Goal: Task Accomplishment & Management: Manage account settings

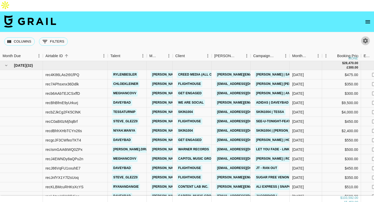
click at [363, 36] on button "button" at bounding box center [365, 40] width 9 height 9
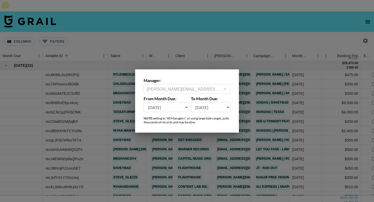
click at [159, 111] on select "Sep '26 Aug '26 Jul '26 Jun '26 May '26 Apr '26 Mar '26 Feb '26 Jan '26 Dec '25…" at bounding box center [166, 107] width 45 height 10
select select "Sep '25"
click at [144, 102] on select "Sep '26 Aug '26 Jul '26 Jun '26 May '26 Apr '26 Mar '26 Feb '26 Jan '26 Dec '25…" at bounding box center [166, 107] width 45 height 10
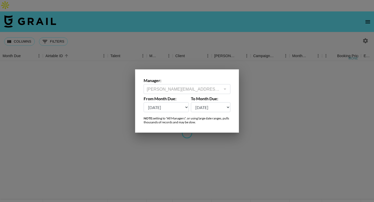
click at [131, 20] on div at bounding box center [187, 101] width 374 height 202
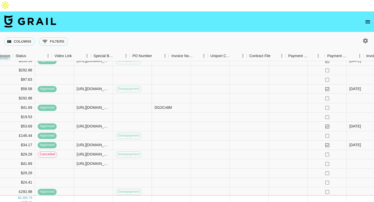
scroll to position [154, 370]
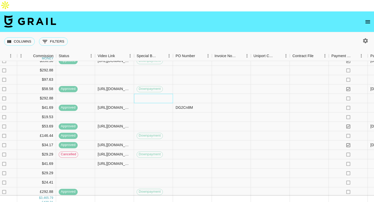
click at [153, 94] on div at bounding box center [153, 98] width 39 height 9
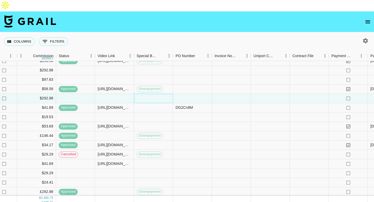
click at [153, 94] on div at bounding box center [153, 98] width 39 height 9
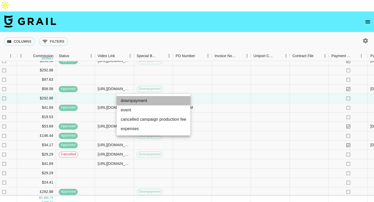
click at [139, 101] on li "downpayment" at bounding box center [154, 100] width 74 height 9
type input "downpayment"
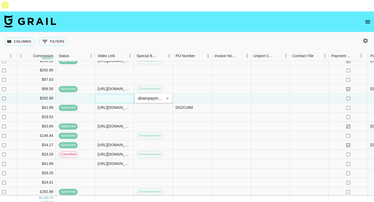
click at [113, 94] on div at bounding box center [114, 98] width 39 height 9
click at [155, 96] on span "Downpayment" at bounding box center [150, 98] width 26 height 5
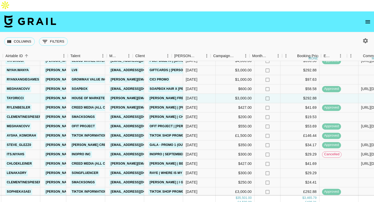
scroll to position [154, 115]
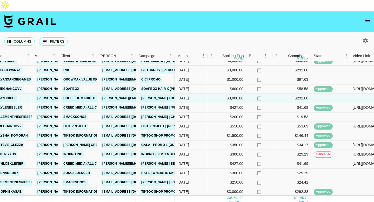
click at [85, 95] on link "house of marketers" at bounding box center [82, 98] width 40 height 6
click at [158, 95] on link "AZAR - YAP FREELY" at bounding box center [161, 98] width 42 height 6
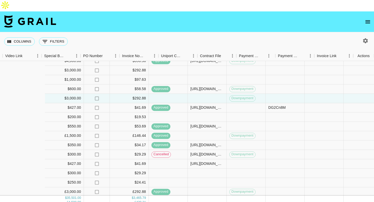
scroll to position [154, 462]
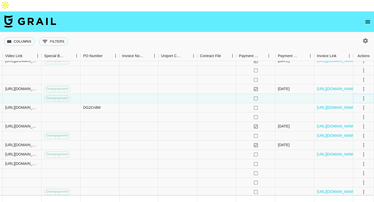
click at [361, 95] on icon "select merge strategy" at bounding box center [363, 98] width 6 height 6
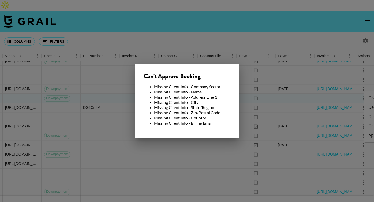
click at [98, 106] on div at bounding box center [187, 101] width 374 height 202
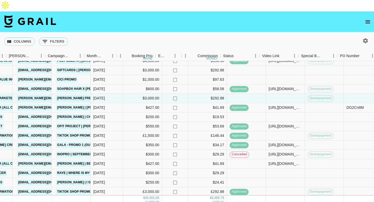
scroll to position [154, 158]
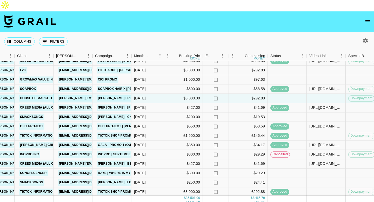
click at [42, 95] on link "House of Marketers" at bounding box center [39, 98] width 40 height 6
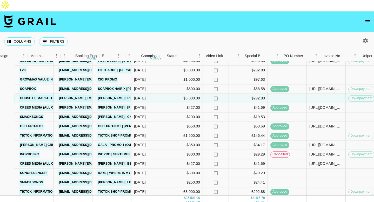
scroll to position [154, 262]
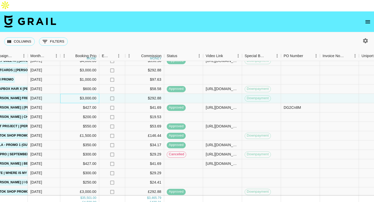
click at [90, 94] on div "$3,000.00" at bounding box center [79, 98] width 39 height 9
click at [90, 96] on input "3000" at bounding box center [79, 98] width 38 height 4
click at [228, 94] on div at bounding box center [222, 98] width 39 height 9
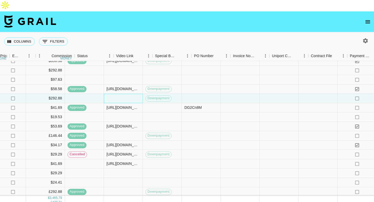
scroll to position [154, 378]
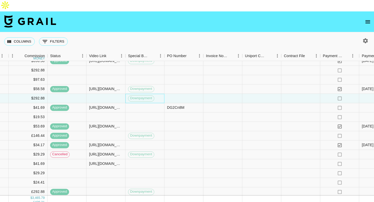
click at [158, 94] on div "Downpayment" at bounding box center [144, 98] width 39 height 9
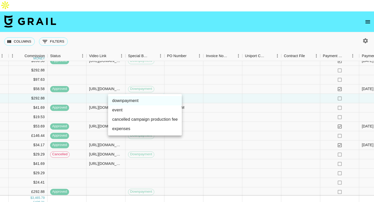
click at [133, 128] on li "expenses" at bounding box center [145, 128] width 74 height 9
type input "expenses"
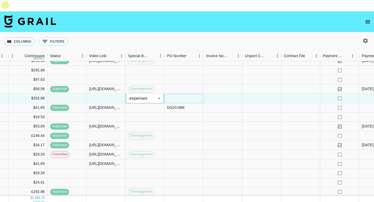
click at [181, 94] on div at bounding box center [183, 98] width 39 height 9
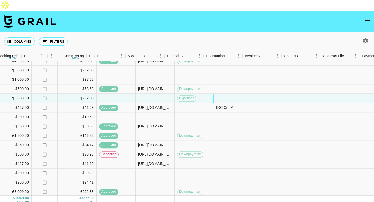
scroll to position [154, 339]
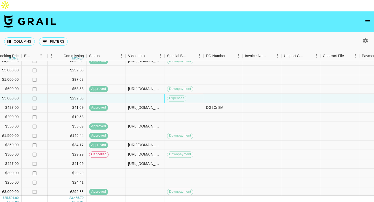
click at [189, 94] on div "Expenses" at bounding box center [183, 98] width 39 height 9
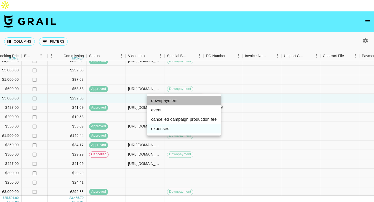
click at [183, 97] on li "downpayment" at bounding box center [184, 100] width 74 height 9
type input "downpayment"
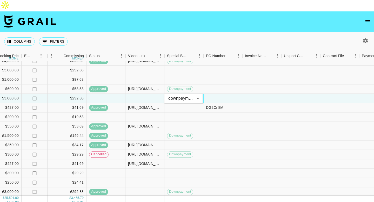
click at [235, 94] on div at bounding box center [222, 98] width 39 height 9
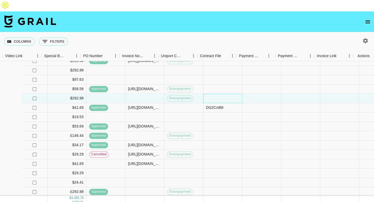
scroll to position [154, 462]
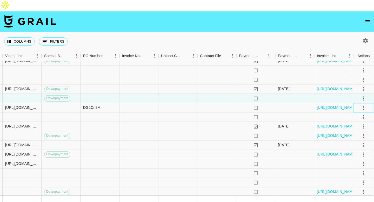
click at [360, 103] on div at bounding box center [363, 107] width 9 height 9
click at [362, 95] on icon "select merge strategy" at bounding box center [363, 98] width 6 height 6
click at [359, 99] on li "Confirm" at bounding box center [357, 97] width 34 height 9
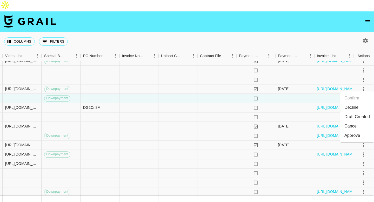
click at [355, 118] on li "Draft Created" at bounding box center [357, 116] width 34 height 9
click at [353, 133] on div "Approve" at bounding box center [352, 135] width 16 height 6
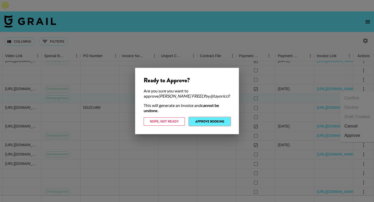
click at [205, 120] on button "Approve Booking" at bounding box center [209, 121] width 41 height 8
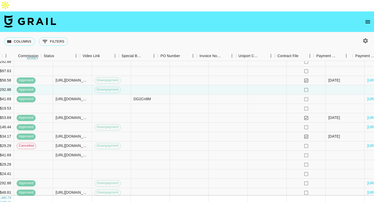
scroll to position [162, 462]
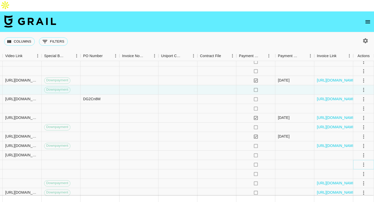
click at [361, 161] on icon "select merge strategy" at bounding box center [363, 164] width 6 height 6
click at [353, 112] on li "Decline" at bounding box center [357, 113] width 34 height 9
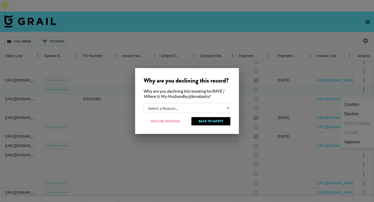
click at [184, 105] on select "Select a Reason... Relogging this deal due to a data issue The booker cancelled…" at bounding box center [187, 108] width 87 height 10
select select "creator_decline"
click at [144, 103] on select "Select a Reason... Relogging this deal due to a data issue The booker cancelled…" at bounding box center [187, 108] width 87 height 10
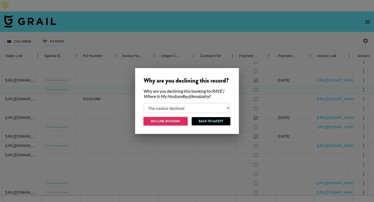
click at [169, 124] on button "Decline Booking" at bounding box center [166, 121] width 44 height 8
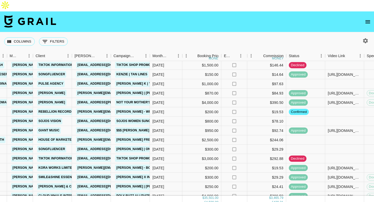
scroll to position [0, 140]
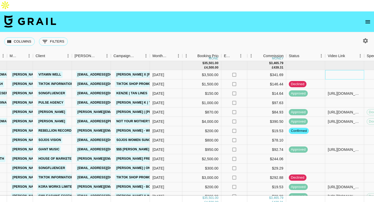
click at [338, 70] on div at bounding box center [344, 74] width 39 height 9
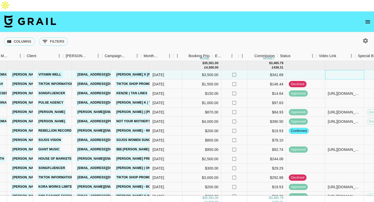
scroll to position [0, 148]
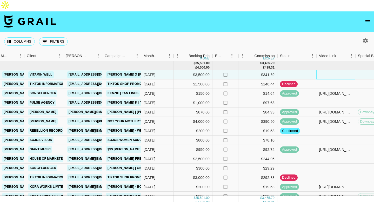
click at [332, 70] on div at bounding box center [335, 74] width 39 height 9
type input "https://www.tiktok.com/@pickleloverwoman/video/7552724271513029919?_t=ZP-8zvYpd…"
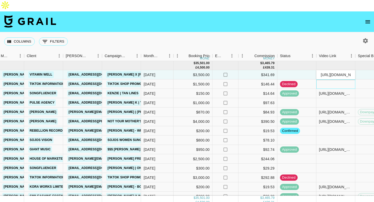
click at [335, 79] on div at bounding box center [335, 83] width 39 height 9
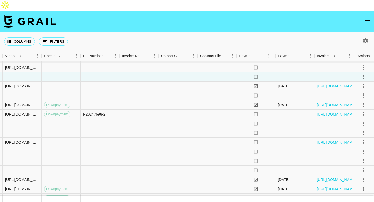
scroll to position [9, 462]
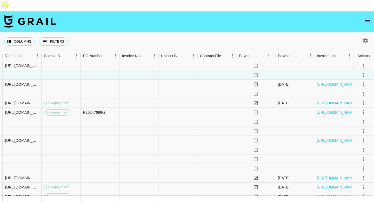
click at [364, 63] on icon "select merge strategy" at bounding box center [363, 66] width 6 height 6
click at [348, 104] on div "Approve" at bounding box center [352, 103] width 16 height 6
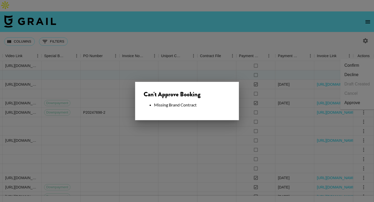
click at [145, 69] on div at bounding box center [187, 101] width 374 height 202
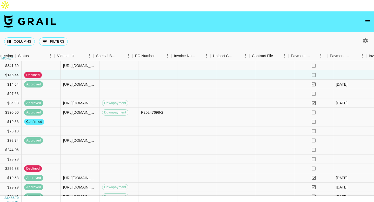
scroll to position [9, 351]
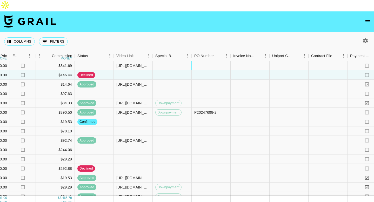
click at [177, 61] on div at bounding box center [172, 65] width 39 height 9
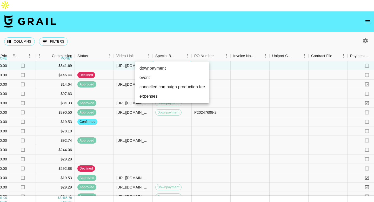
click at [166, 69] on li "downpayment" at bounding box center [172, 68] width 74 height 9
type input "downpayment"
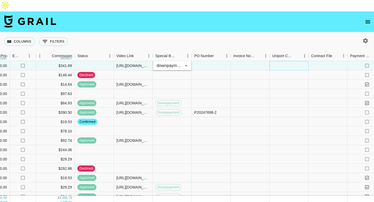
click at [297, 61] on div at bounding box center [288, 65] width 39 height 9
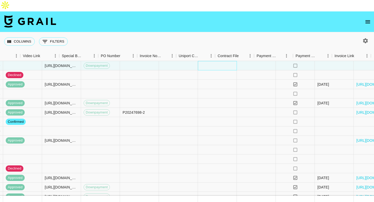
scroll to position [9, 462]
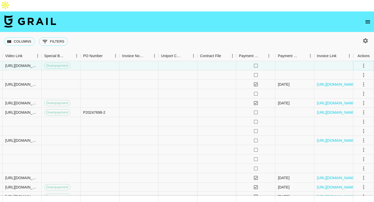
click at [363, 63] on icon "select merge strategy" at bounding box center [363, 66] width 6 height 6
click at [349, 101] on div "Approve" at bounding box center [352, 103] width 16 height 6
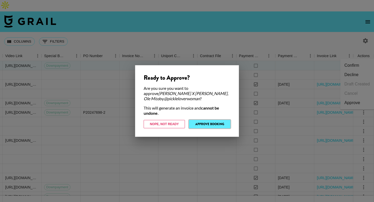
click at [205, 120] on button "Approve Booking" at bounding box center [209, 124] width 41 height 8
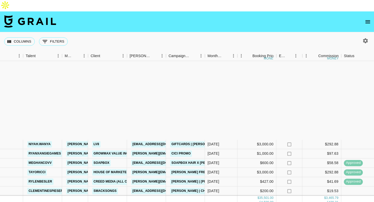
scroll to position [183, 85]
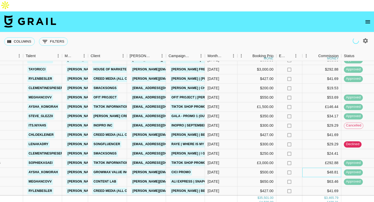
click at [303, 168] on div "$48.81" at bounding box center [321, 172] width 39 height 9
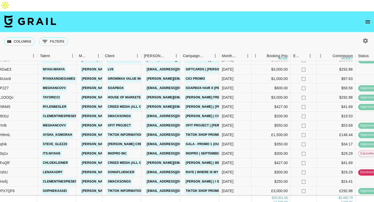
scroll to position [154, 70]
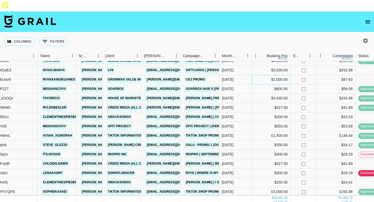
click at [264, 75] on div "$1,000.00" at bounding box center [271, 79] width 39 height 9
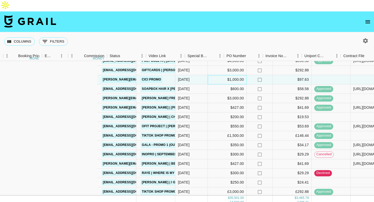
scroll to position [154, 319]
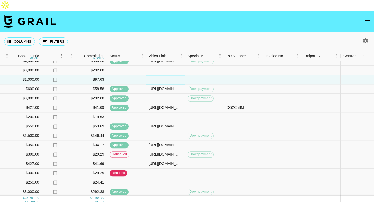
click at [154, 75] on div at bounding box center [165, 79] width 39 height 9
click at [154, 78] on input "text" at bounding box center [165, 80] width 38 height 4
type input "https://www.tiktok.com/@ryanxangiegames/video/7552588365674171670?_t=ZN-8zuwDZ1…"
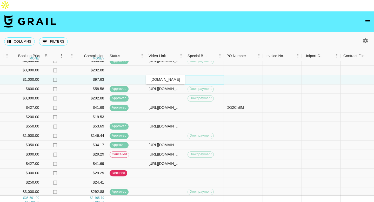
click at [201, 75] on div at bounding box center [204, 79] width 39 height 9
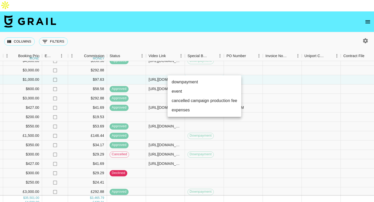
click at [198, 80] on li "downpayment" at bounding box center [204, 81] width 74 height 9
type input "downpayment"
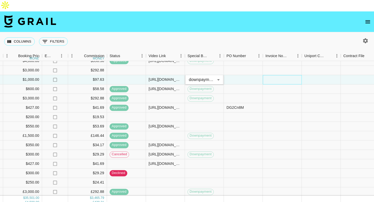
click at [265, 75] on div at bounding box center [282, 79] width 39 height 9
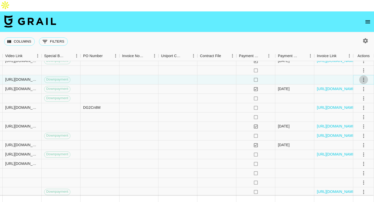
click at [361, 77] on icon "select merge strategy" at bounding box center [363, 80] width 6 height 6
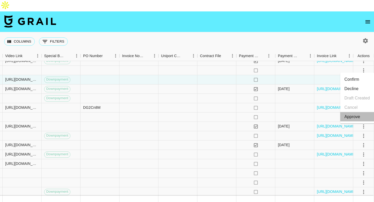
click at [352, 115] on div "Approve" at bounding box center [352, 117] width 16 height 6
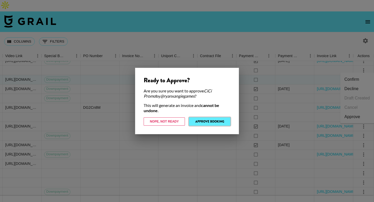
click at [212, 118] on button "Approve Booking" at bounding box center [209, 121] width 41 height 8
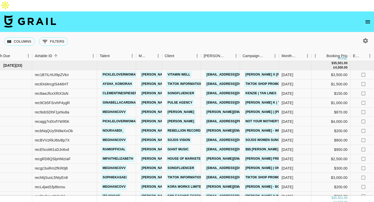
scroll to position [0, 0]
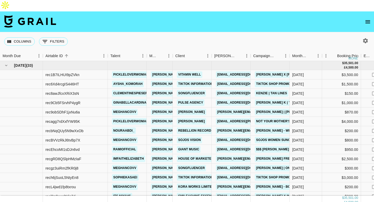
click at [360, 36] on div at bounding box center [364, 40] width 11 height 9
click at [364, 38] on icon "button" at bounding box center [365, 41] width 6 height 6
select select "Sep '25"
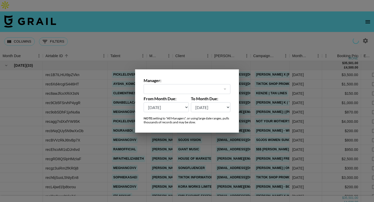
type input "joseph@grail-talent.com"
click at [171, 106] on select "Sep '26 Aug '26 Jul '26 Jun '26 May '26 Apr '26 Mar '26 Feb '26 Jan '26 Dec '25…" at bounding box center [166, 107] width 45 height 10
select select "Nov '24"
click at [144, 102] on select "Sep '26 Aug '26 Jul '26 Jun '26 May '26 Apr '26 Mar '26 Feb '26 Jan '26 Dec '25…" at bounding box center [166, 107] width 45 height 10
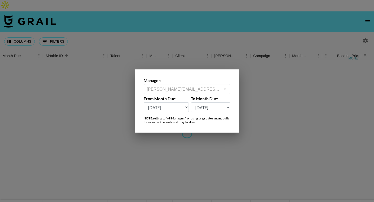
click at [188, 19] on div at bounding box center [187, 101] width 374 height 202
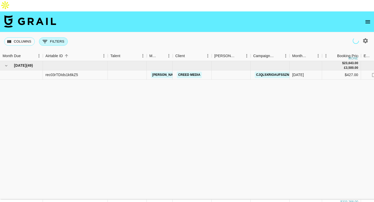
click at [50, 37] on button "0 Filters" at bounding box center [53, 41] width 29 height 8
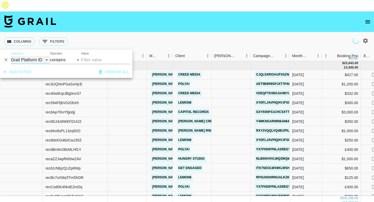
click at [28, 63] on select "Grail Platform ID Airtable ID Talent Manager Client Booker Campaign (Type) Date…" at bounding box center [30, 60] width 39 height 8
click at [91, 59] on input "Value" at bounding box center [105, 60] width 49 height 8
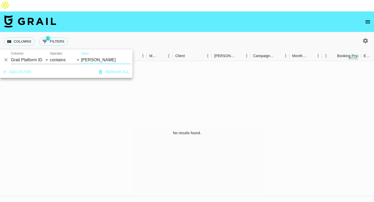
type input "NATASHA"
click at [33, 61] on select "Grail Platform ID Airtable ID Talent Manager Client Booker Campaign (Type) Date…" at bounding box center [30, 60] width 39 height 8
select select "talentName"
click at [11, 56] on select "Grail Platform ID Airtable ID Talent Manager Client Booker Campaign (Type) Date…" at bounding box center [30, 60] width 39 height 8
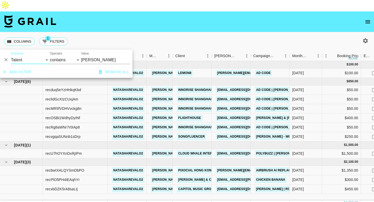
click at [106, 32] on div "Columns 1 Filters + Booking" at bounding box center [187, 41] width 374 height 19
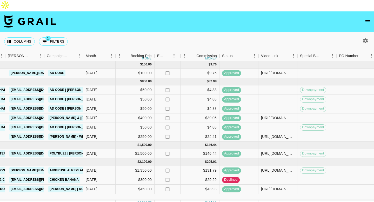
scroll to position [0, 267]
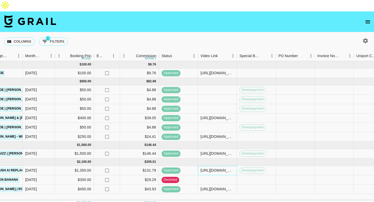
click at [212, 168] on div "https://www.tiktok.com/@natasharevalo2/video/7495725983316659478?_t=ZN-8viVISY4…" at bounding box center [216, 170] width 33 height 5
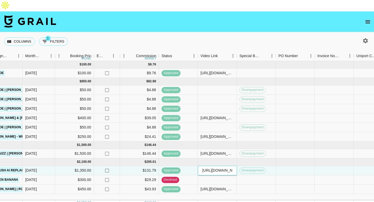
click at [212, 168] on div "https://www.tiktok.com/@natasharevalo2/video/7495725983316659478?_t=ZN-8viVISY4…" at bounding box center [217, 170] width 38 height 5
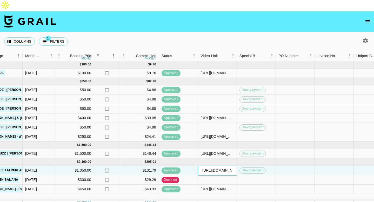
click at [212, 168] on div "https://www.tiktok.com/@natasharevalo2/video/7495725983316659478?_t=ZN-8viVISY4…" at bounding box center [217, 170] width 38 height 5
click at [213, 168] on input "https://www.tiktok.com/@natasharevalo2/video/7495725983316659478?_t=ZN-8viVISY4…" at bounding box center [217, 170] width 38 height 4
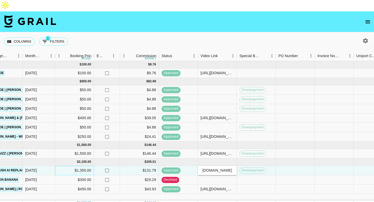
click at [78, 166] on div "$1,350.00" at bounding box center [74, 170] width 39 height 9
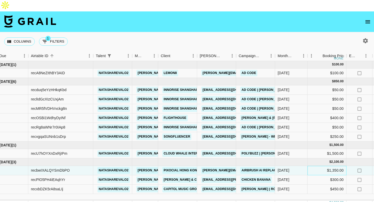
scroll to position [0, 0]
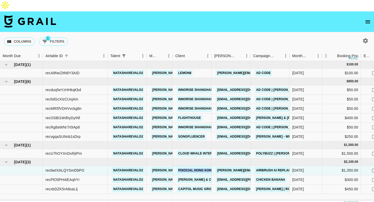
copy link "Pixocial Hong Kong Limited"
click at [331, 166] on div "$1,350.00" at bounding box center [341, 170] width 39 height 9
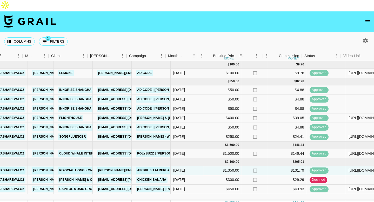
scroll to position [0, 151]
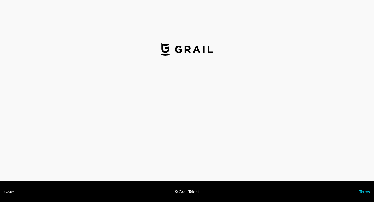
select select "USD"
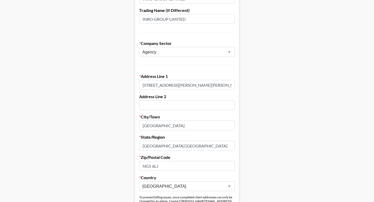
scroll to position [9, 0]
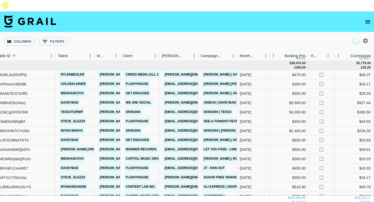
scroll to position [5, 52]
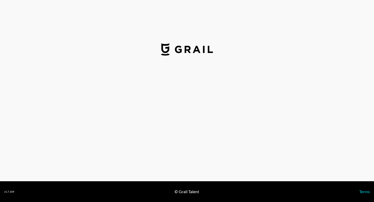
select select "USD"
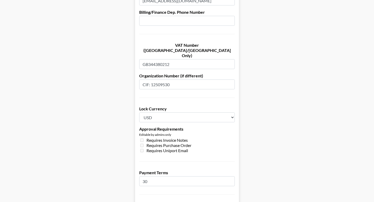
scroll to position [392, 0]
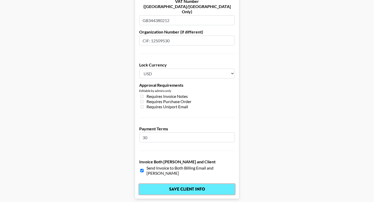
click at [175, 184] on input "Save Client Info" at bounding box center [187, 189] width 96 height 10
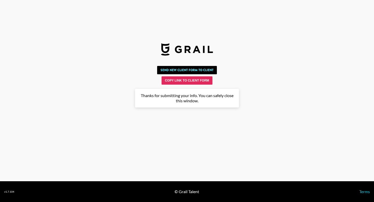
scroll to position [0, 0]
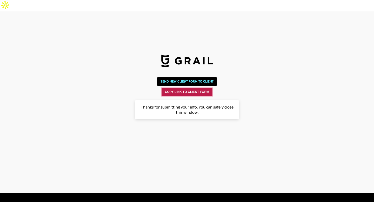
click at [184, 88] on button "Copy Link to Client Form" at bounding box center [186, 92] width 51 height 8
